Goal: Task Accomplishment & Management: Use online tool/utility

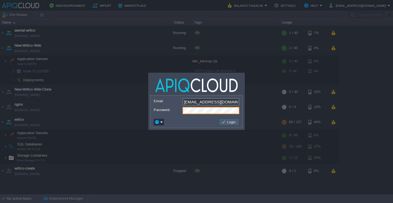
click at [228, 121] on button "Login" at bounding box center [229, 122] width 16 height 5
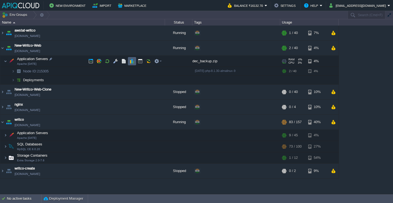
click at [135, 61] on td at bounding box center [132, 61] width 8 height 8
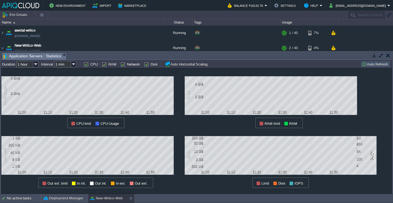
click at [376, 64] on button "Auto Refresh" at bounding box center [376, 64] width 28 height 5
click at [26, 66] on input "1 hour" at bounding box center [24, 64] width 17 height 7
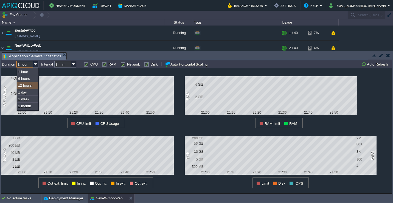
click at [28, 87] on div "12 hours" at bounding box center [27, 85] width 21 height 7
type input "12 hours"
type input "1 hour"
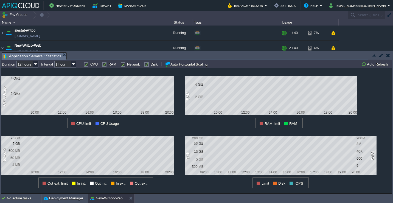
click at [387, 56] on button "button" at bounding box center [389, 55] width 4 height 5
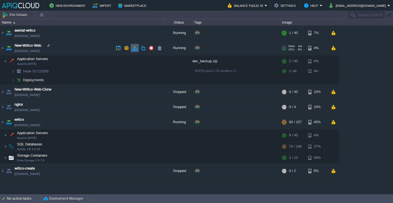
click at [133, 48] on button "button" at bounding box center [134, 48] width 5 height 5
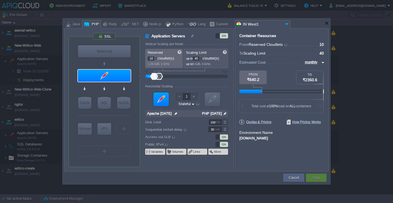
click at [157, 59] on div at bounding box center [156, 59] width 2 height 0
click at [157, 60] on div at bounding box center [156, 60] width 3 height 2
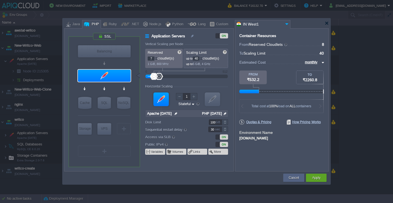
click at [157, 60] on div at bounding box center [156, 60] width 3 height 2
type input "4"
click at [157, 60] on div at bounding box center [156, 60] width 3 height 2
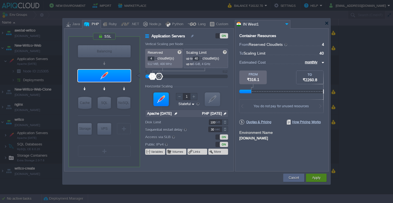
click at [319, 179] on button "Apply" at bounding box center [316, 177] width 8 height 5
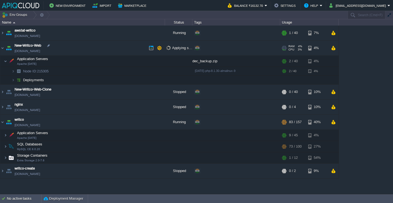
click at [96, 43] on td "New-Writco-Web [DOMAIN_NAME]" at bounding box center [82, 48] width 165 height 15
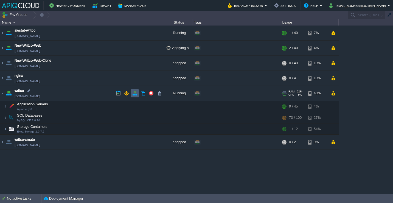
click at [134, 95] on button "button" at bounding box center [134, 93] width 5 height 5
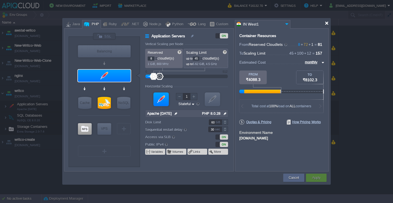
click at [326, 23] on div at bounding box center [327, 23] width 4 height 4
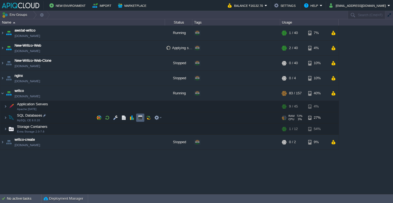
click at [140, 115] on td at bounding box center [140, 118] width 8 height 8
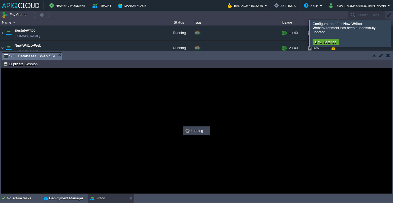
type input "#000000"
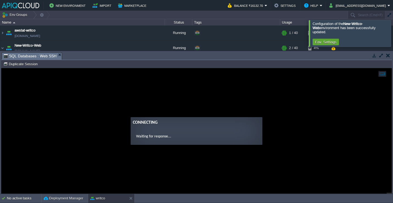
click at [393, 31] on div at bounding box center [400, 33] width 0 height 26
